Goal: Task Accomplishment & Management: Use online tool/utility

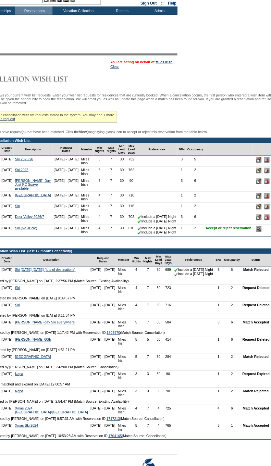
scroll to position [29, 88]
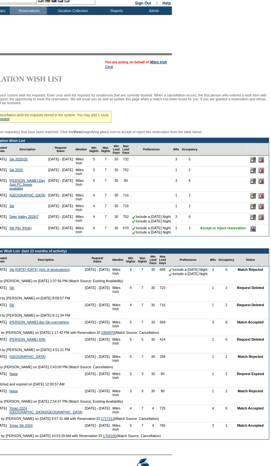
click at [256, 232] on input "image" at bounding box center [254, 229] width 6 height 6
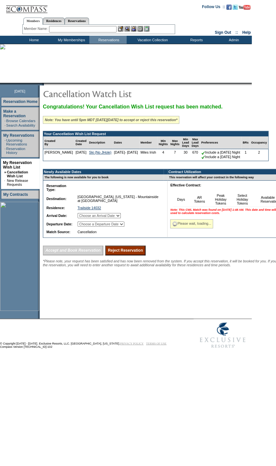
drag, startPoint x: 117, startPoint y: 225, endPoint x: 142, endPoint y: 206, distance: 31.0
click at [117, 218] on select "Choose an Arrival Date Saturday, January 23, 2027 Sunday, January 24, 2027 Mond…" at bounding box center [99, 215] width 43 height 5
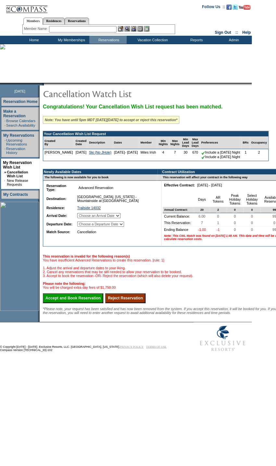
click at [144, 204] on td "Lake Tahoe, California - Mountainside at Northstar" at bounding box center [116, 198] width 80 height 10
